Goal: Task Accomplishment & Management: Use online tool/utility

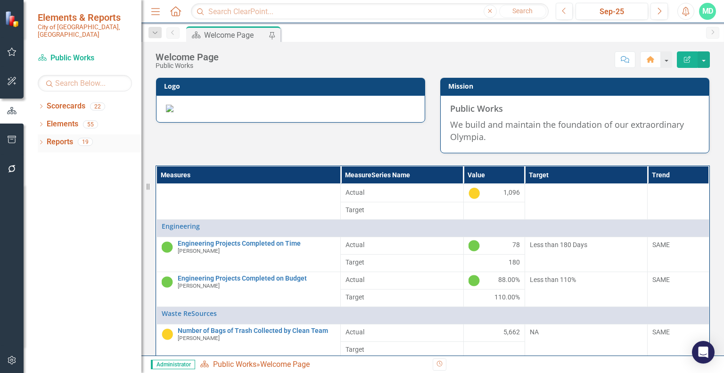
click at [40, 140] on icon "Dropdown" at bounding box center [41, 142] width 7 height 5
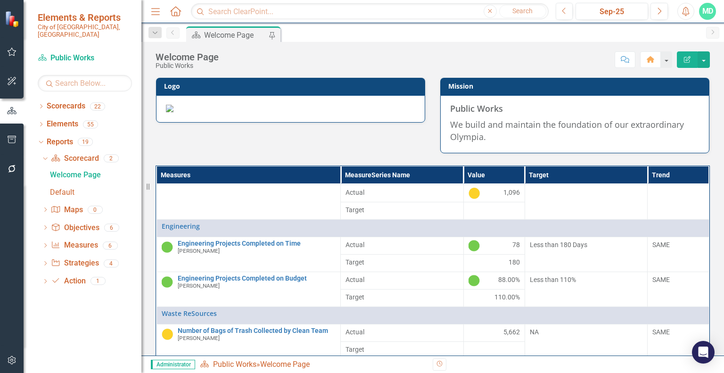
click at [17, 141] on button "button" at bounding box center [11, 140] width 21 height 20
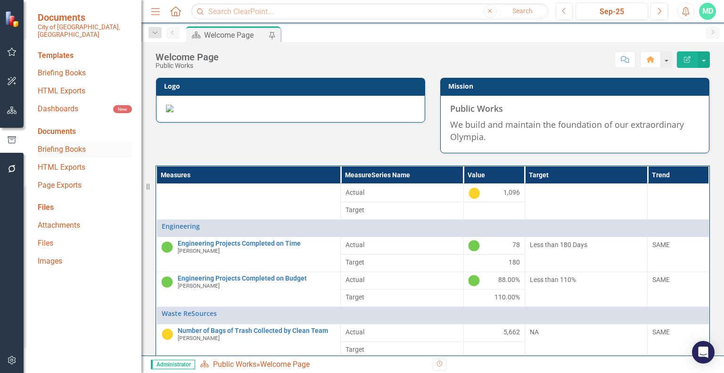
click at [74, 145] on link "Briefing Books" at bounding box center [85, 149] width 94 height 11
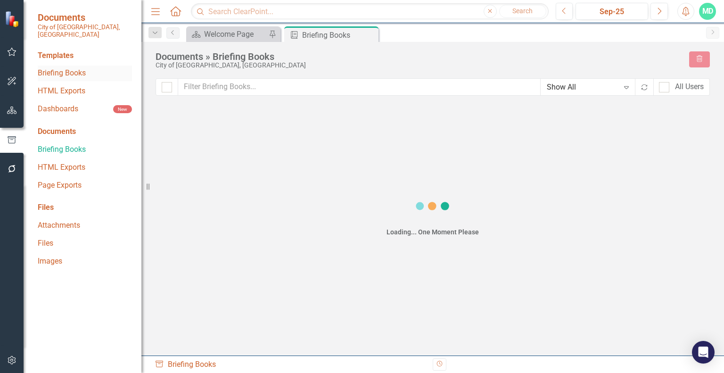
click at [70, 68] on link "Briefing Books" at bounding box center [85, 73] width 94 height 11
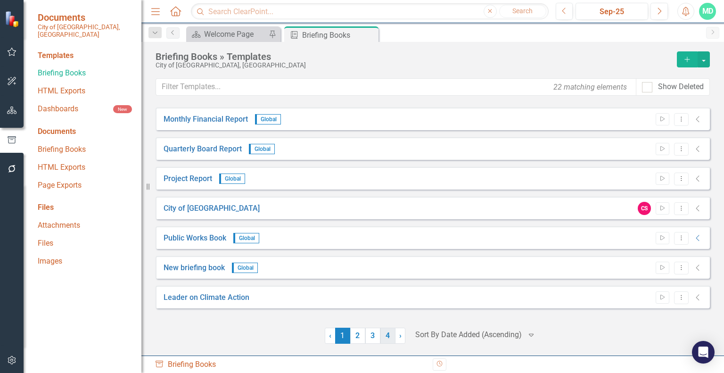
click at [384, 336] on link "4" at bounding box center [387, 335] width 15 height 16
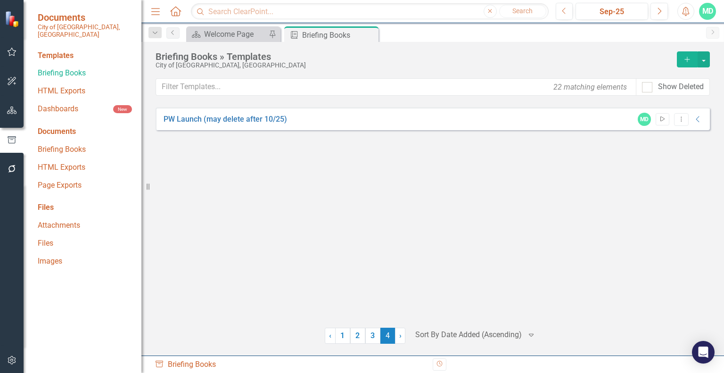
click at [663, 120] on icon "Start" at bounding box center [662, 119] width 7 height 6
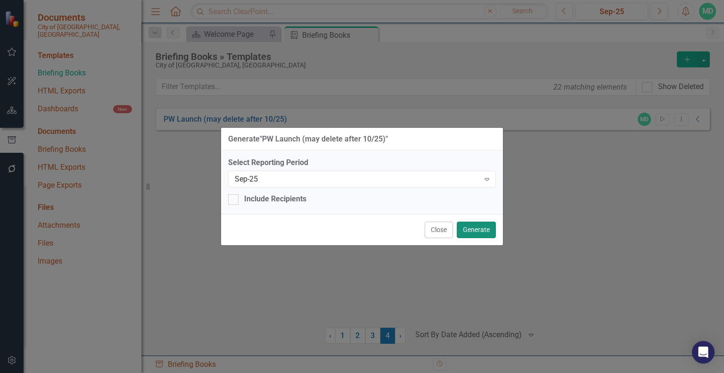
click at [482, 227] on button "Generate" at bounding box center [475, 229] width 39 height 16
